Goal: Entertainment & Leisure: Consume media (video, audio)

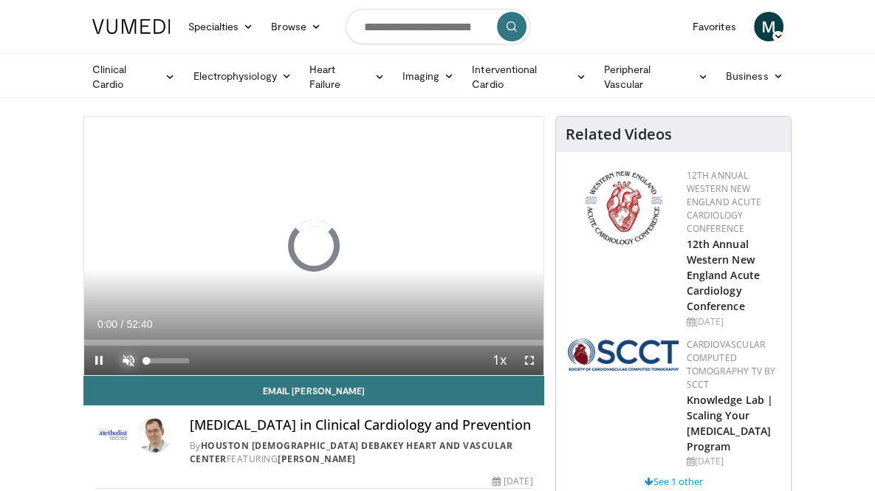
click at [114, 375] on span "Video Player" at bounding box center [129, 360] width 30 height 30
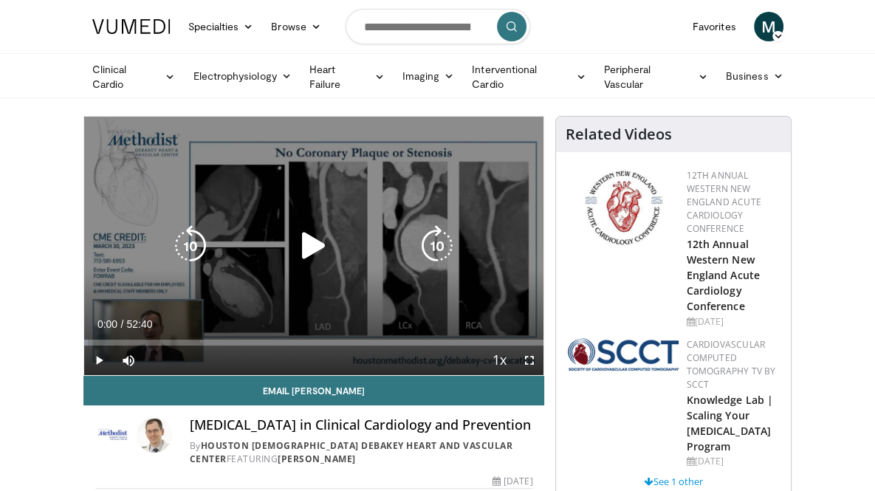
click at [293, 262] on icon "Video Player" at bounding box center [313, 245] width 41 height 41
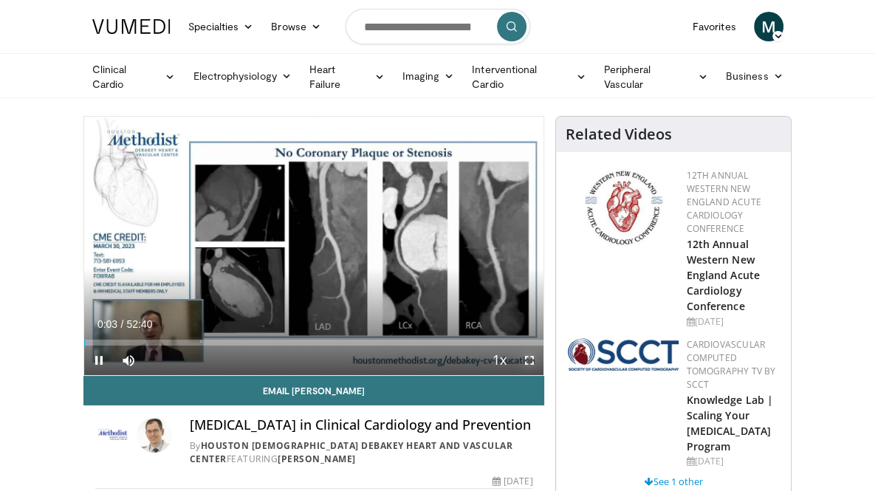
click at [543, 375] on span "Video Player" at bounding box center [529, 360] width 30 height 30
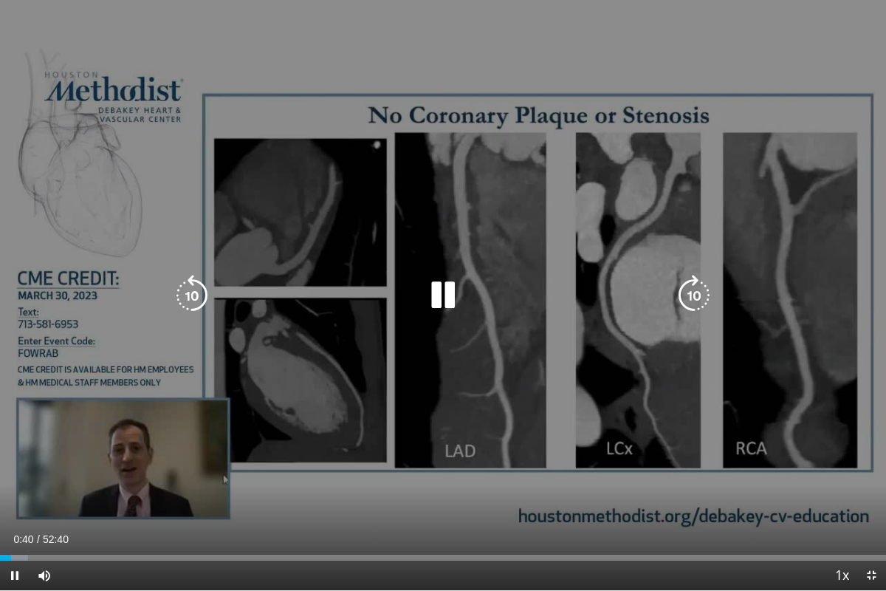
click at [445, 292] on icon "Video Player" at bounding box center [442, 295] width 41 height 41
click at [441, 292] on icon "Video Player" at bounding box center [442, 295] width 41 height 41
click at [441, 294] on icon "Video Player" at bounding box center [442, 295] width 41 height 41
click at [440, 289] on icon "Video Player" at bounding box center [442, 295] width 41 height 41
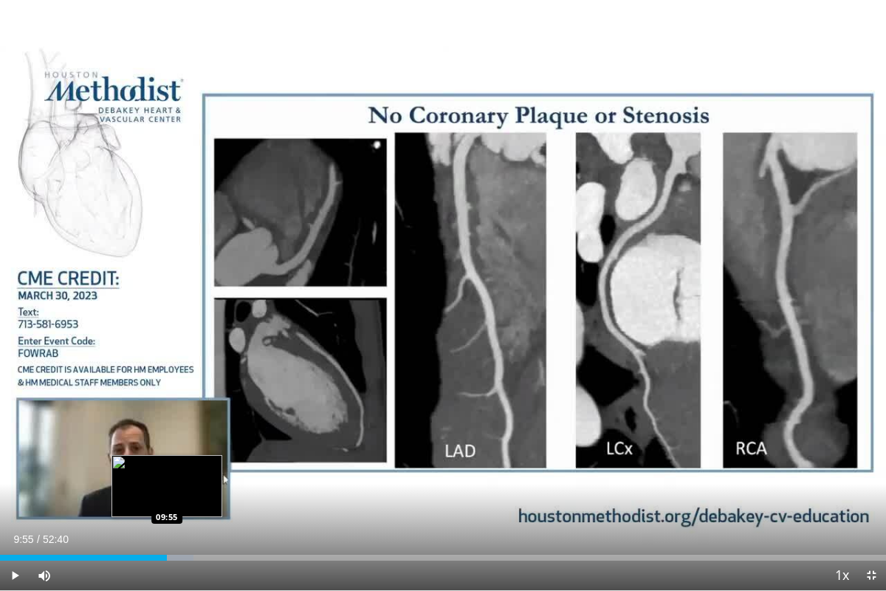
click at [167, 490] on div "Loaded : 21.80% 09:55 09:55" at bounding box center [443, 553] width 886 height 14
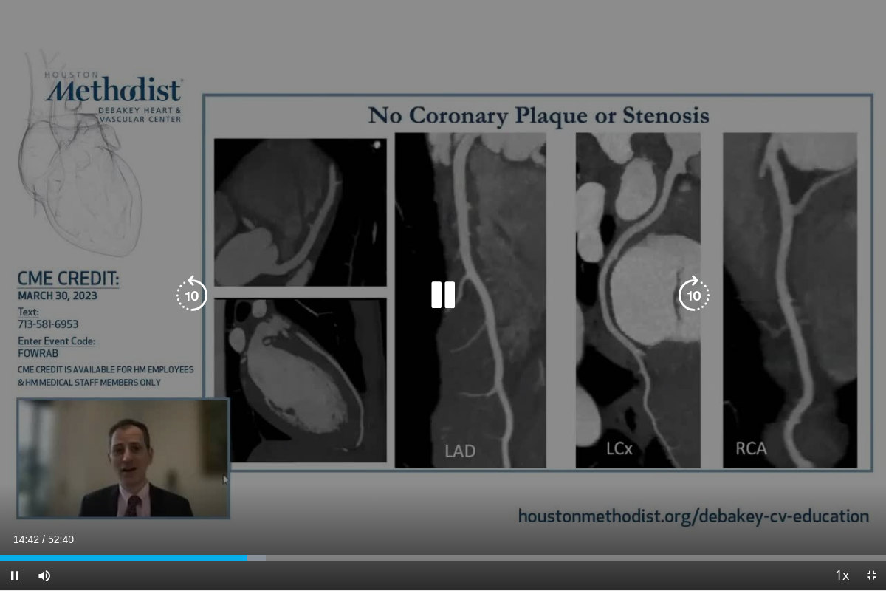
click at [439, 288] on icon "Video Player" at bounding box center [442, 295] width 41 height 41
click at [441, 292] on icon "Video Player" at bounding box center [442, 295] width 41 height 41
click at [444, 301] on icon "Video Player" at bounding box center [442, 295] width 41 height 41
click at [442, 287] on icon "Video Player" at bounding box center [442, 295] width 41 height 41
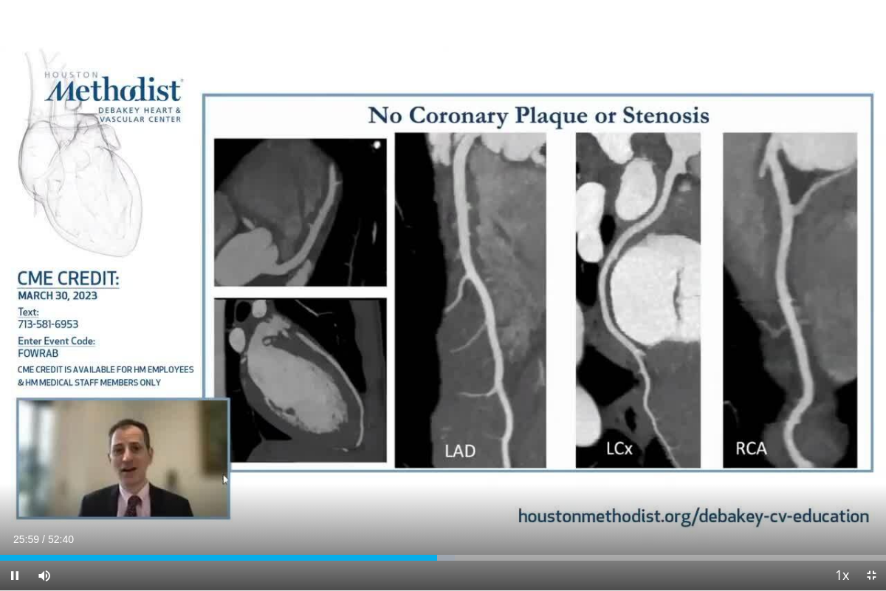
click at [0, 457] on div "10 seconds Tap to unmute" at bounding box center [443, 295] width 886 height 590
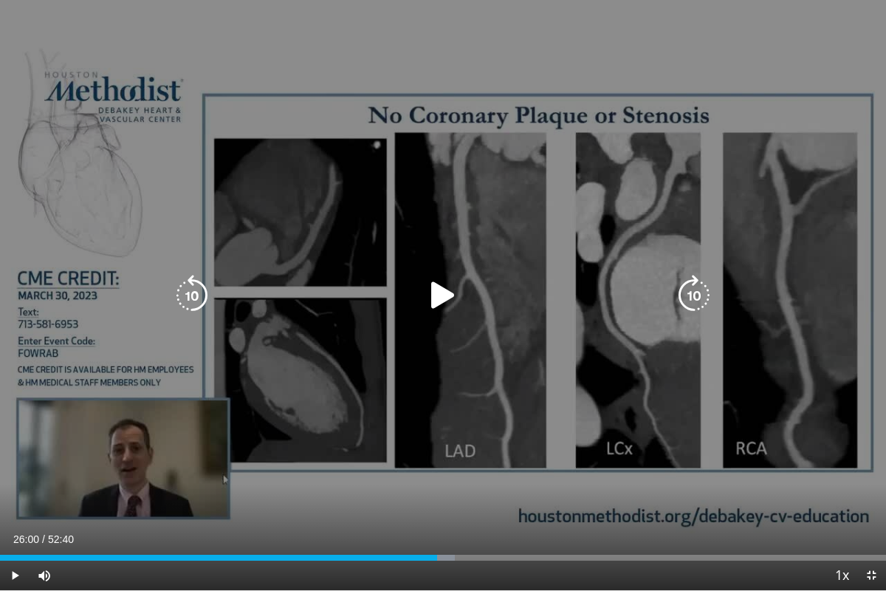
click at [437, 295] on icon "Video Player" at bounding box center [442, 295] width 41 height 41
click at [442, 298] on icon "Video Player" at bounding box center [442, 295] width 41 height 41
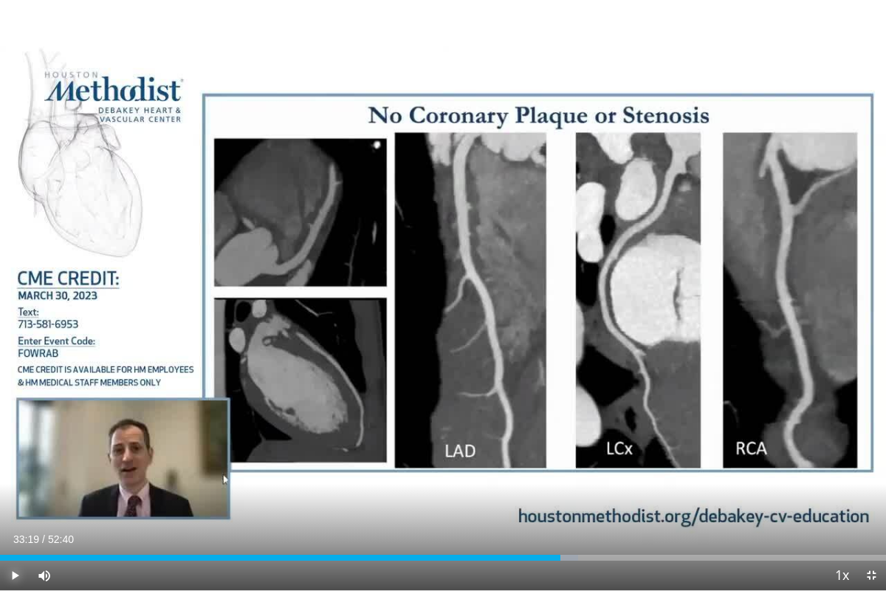
click at [16, 490] on span "Video Player" at bounding box center [15, 575] width 30 height 30
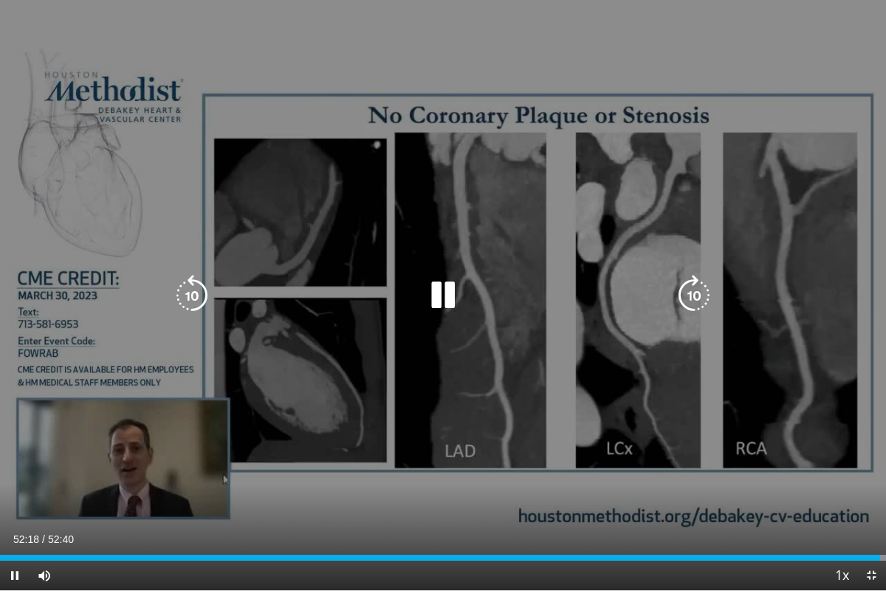
click at [447, 291] on icon "Video Player" at bounding box center [442, 295] width 41 height 41
click at [438, 295] on icon "Video Player" at bounding box center [442, 295] width 41 height 41
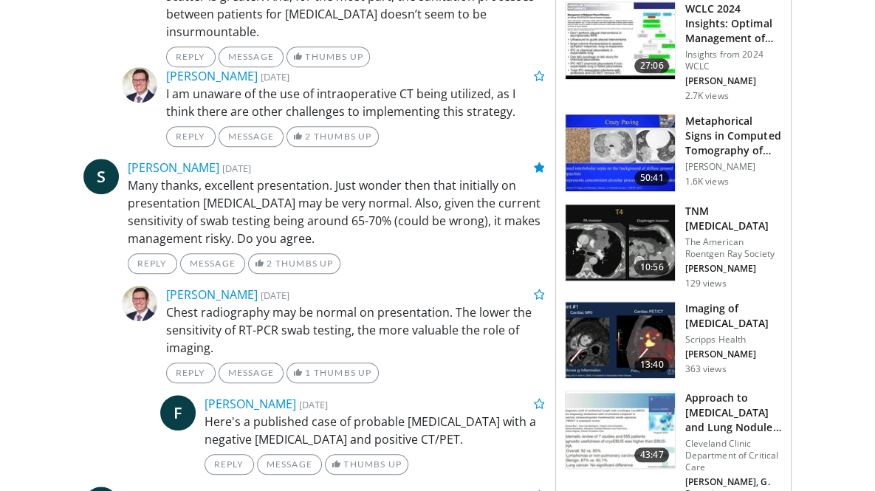
scroll to position [936, 0]
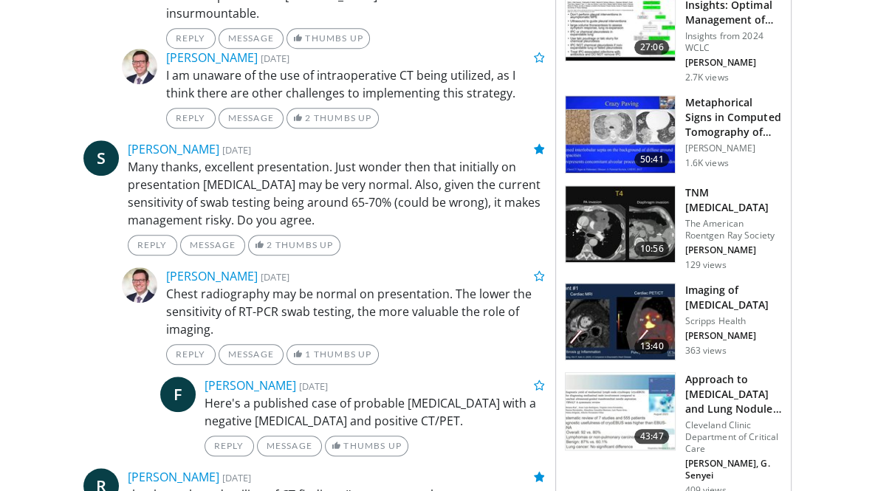
click at [450, 116] on div "Reply Message 2 Thumbs Up" at bounding box center [355, 118] width 379 height 21
